Goal: Information Seeking & Learning: Learn about a topic

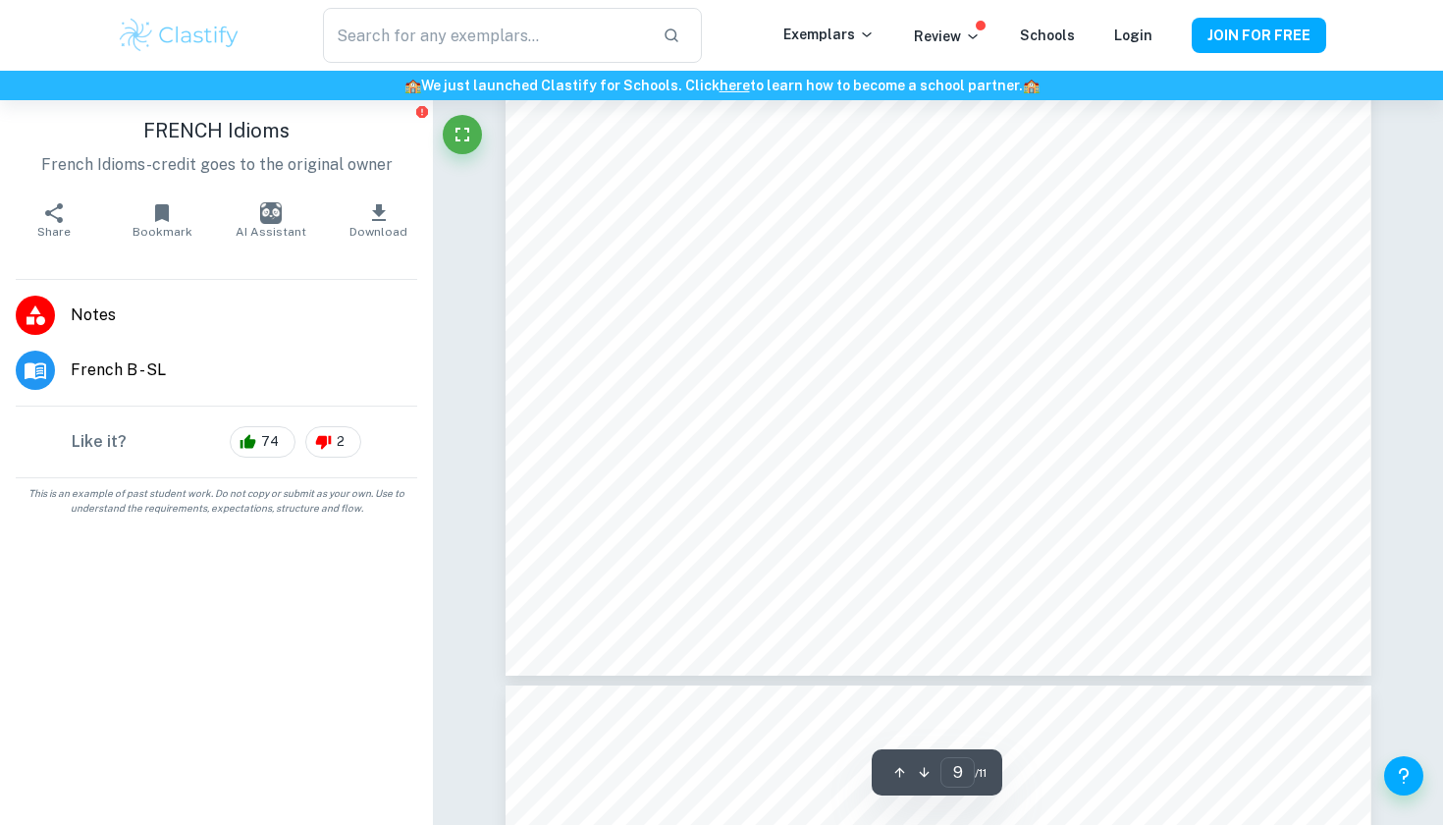
scroll to position [5958, 0]
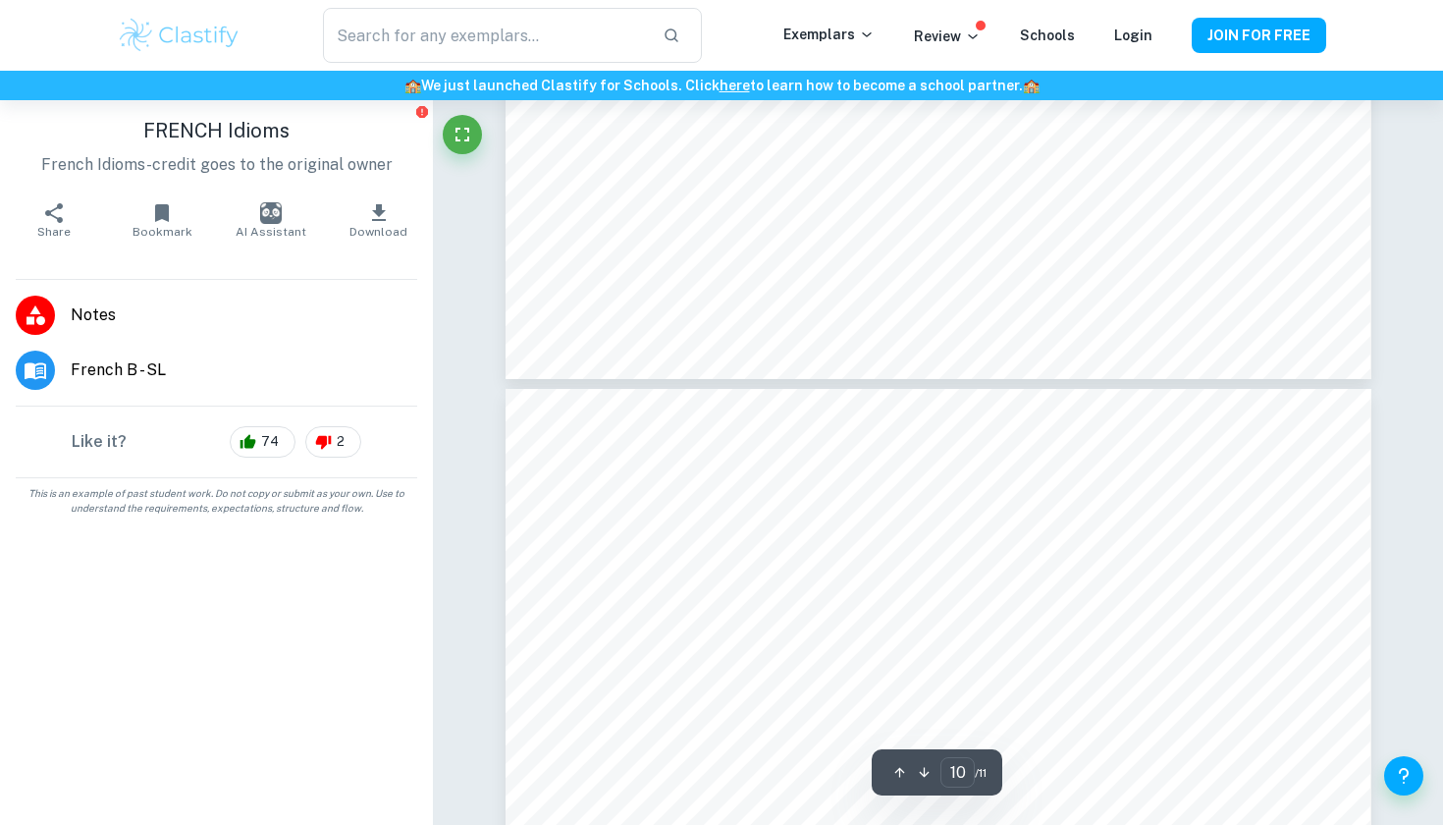
type input "11"
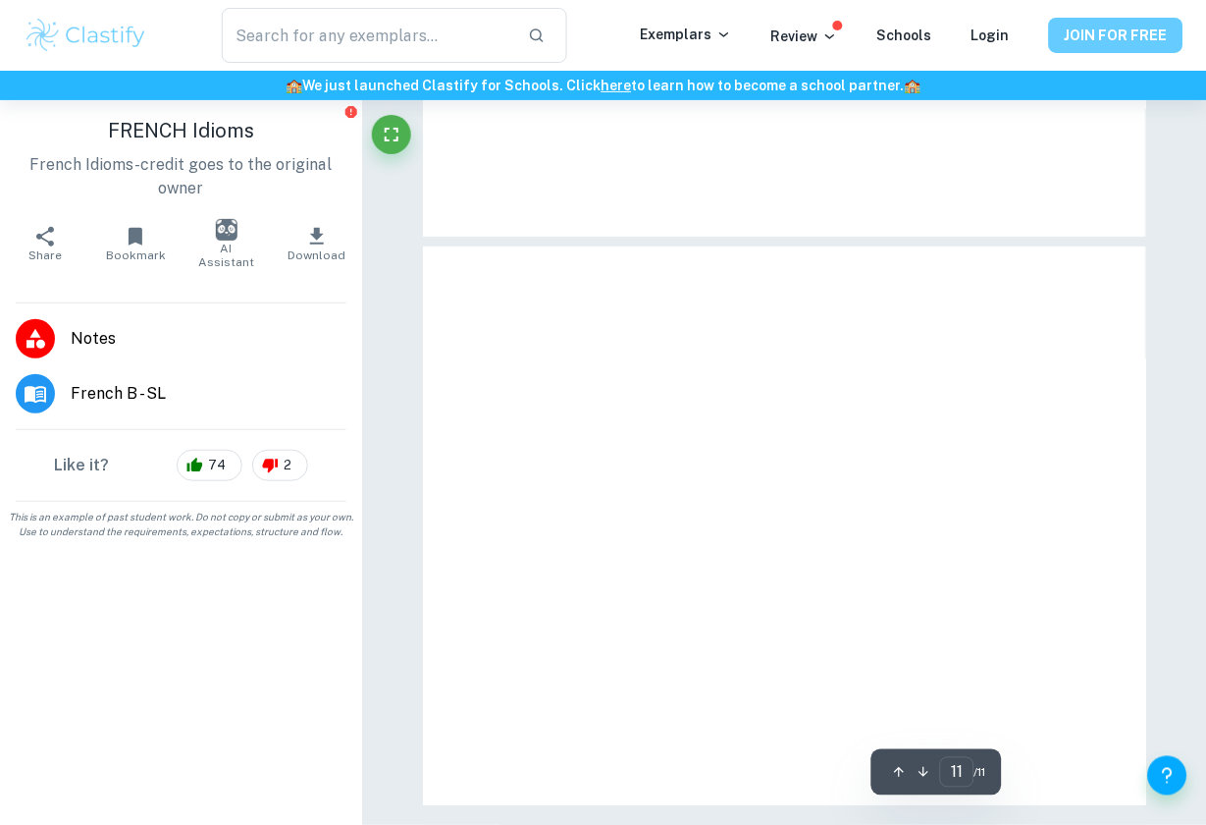
scroll to position [5976, 0]
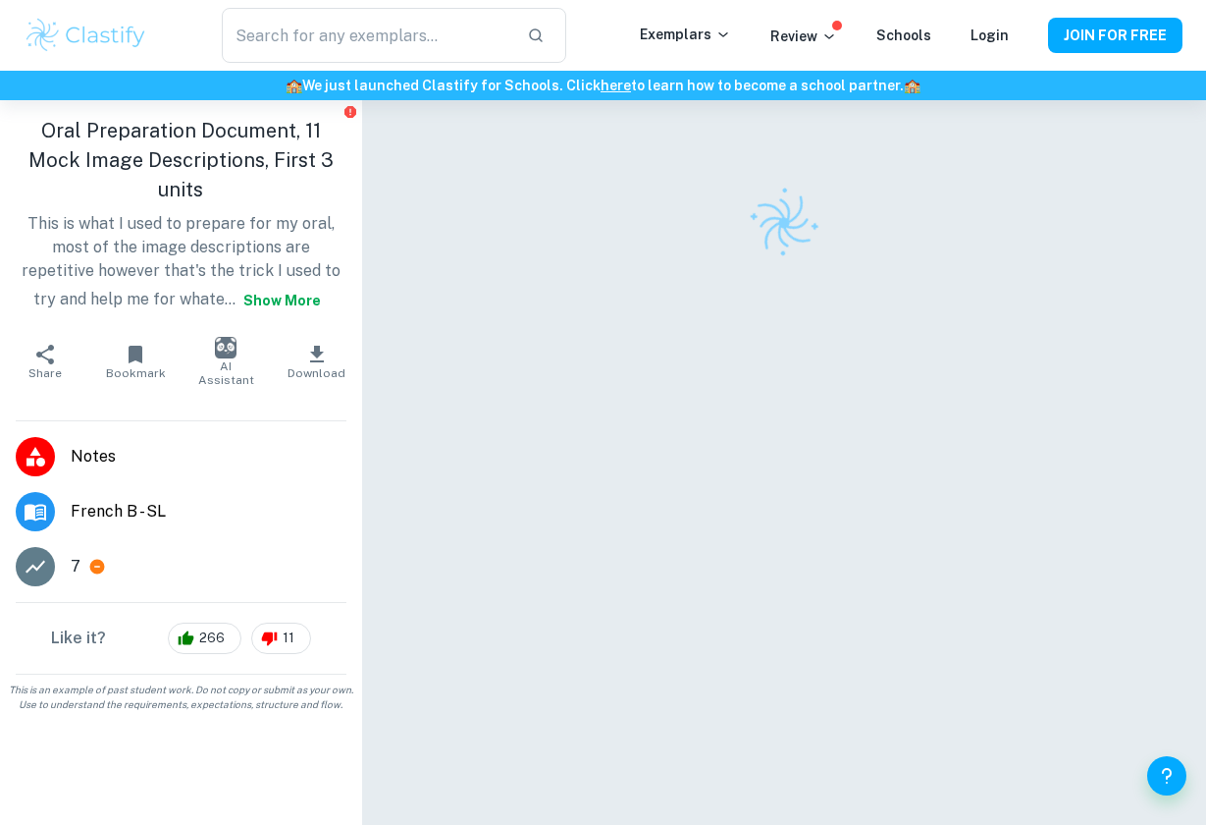
scroll to position [100, 0]
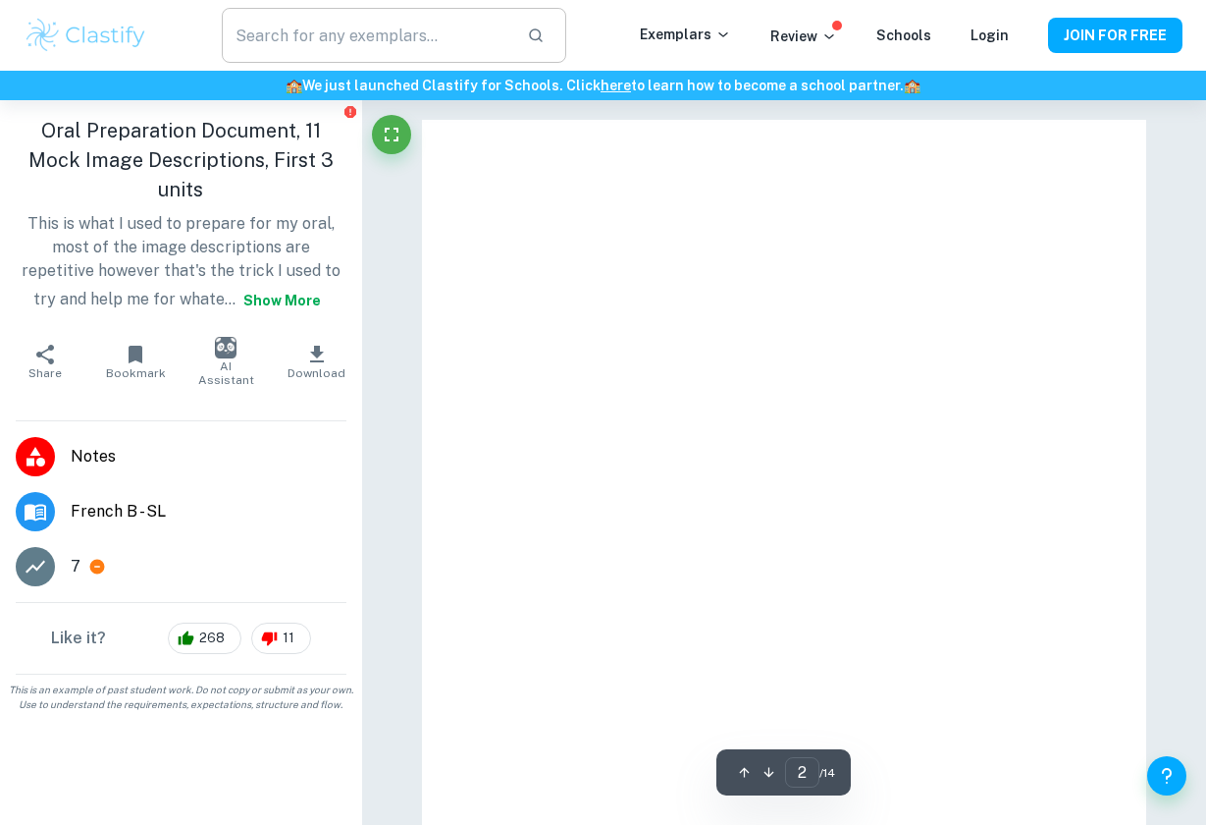
type input "1"
